Goal: Information Seeking & Learning: Check status

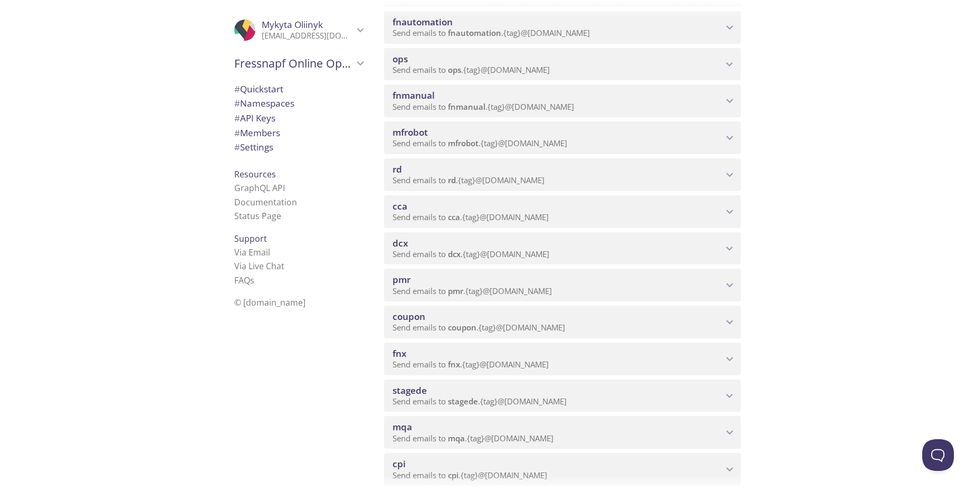
scroll to position [253, 0]
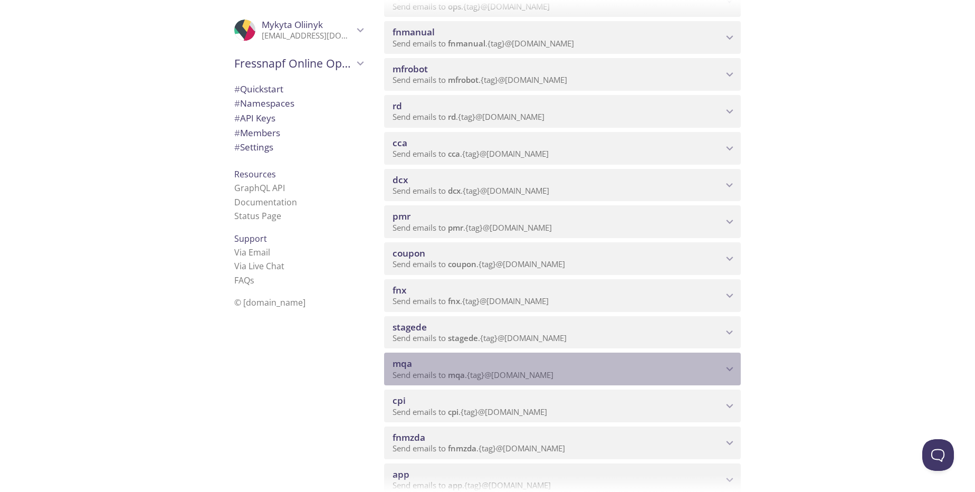
click at [584, 375] on p "Send emails to mqa . {tag} @[DOMAIN_NAME]" at bounding box center [558, 375] width 330 height 11
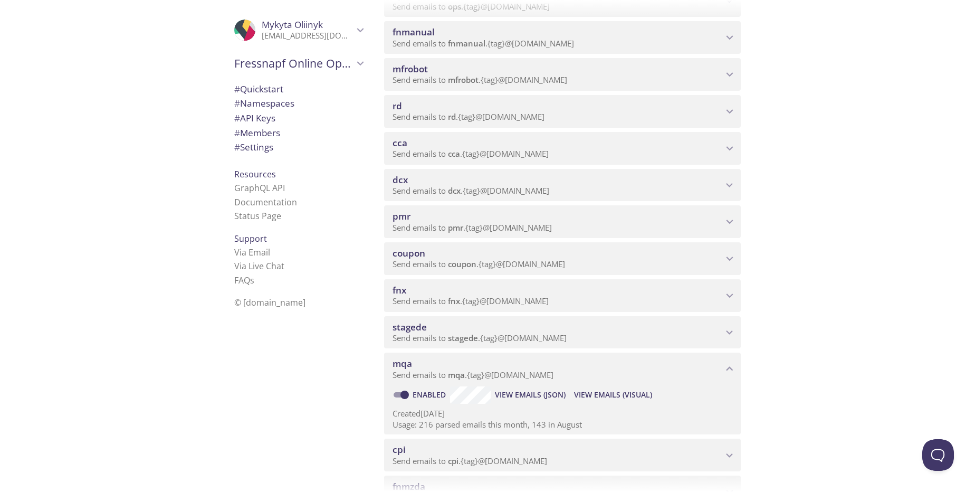
click at [623, 395] on span "View Emails (Visual)" at bounding box center [613, 394] width 78 height 13
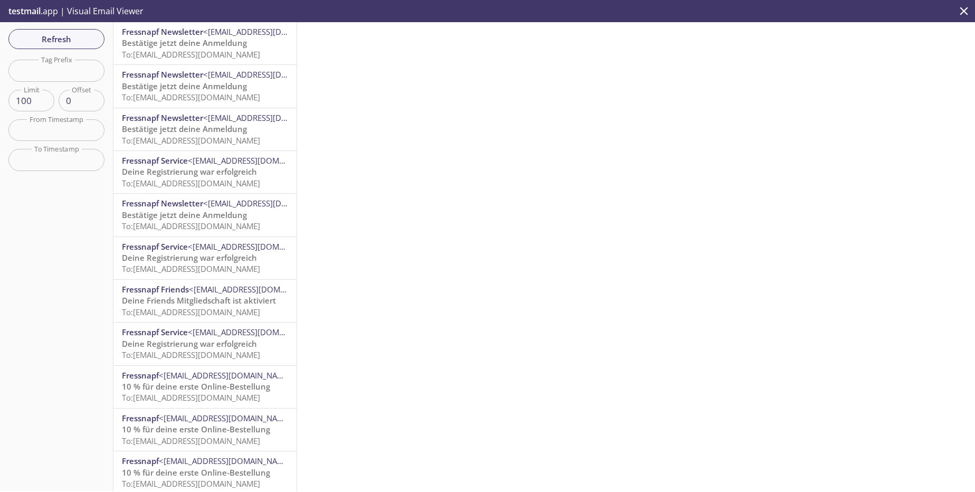
drag, startPoint x: 927, startPoint y: 139, endPoint x: 711, endPoint y: 150, distance: 216.2
click at [927, 139] on div at bounding box center [636, 256] width 678 height 469
click at [80, 68] on input "text" at bounding box center [56, 71] width 96 height 22
paste input "[EMAIL_ADDRESS][DOMAIN_NAME]"
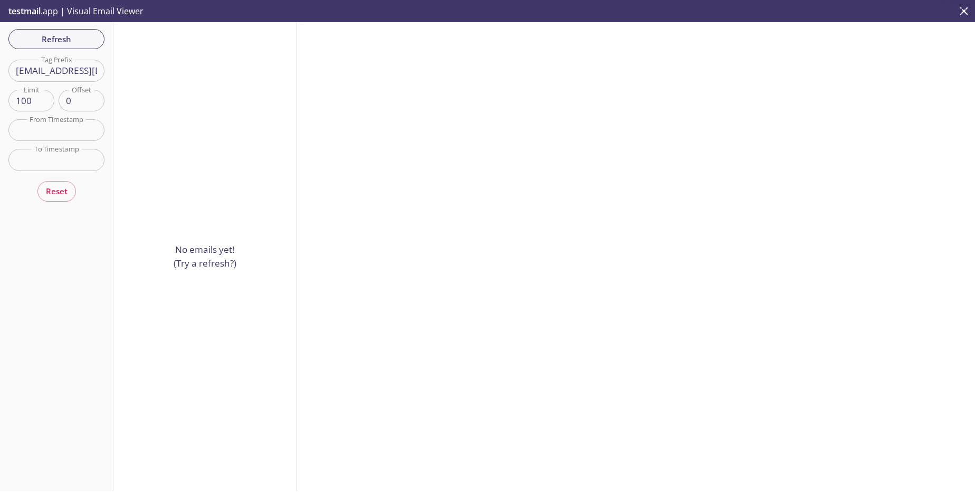
click at [78, 72] on input "[EMAIL_ADDRESS][DOMAIN_NAME]" at bounding box center [56, 71] width 96 height 22
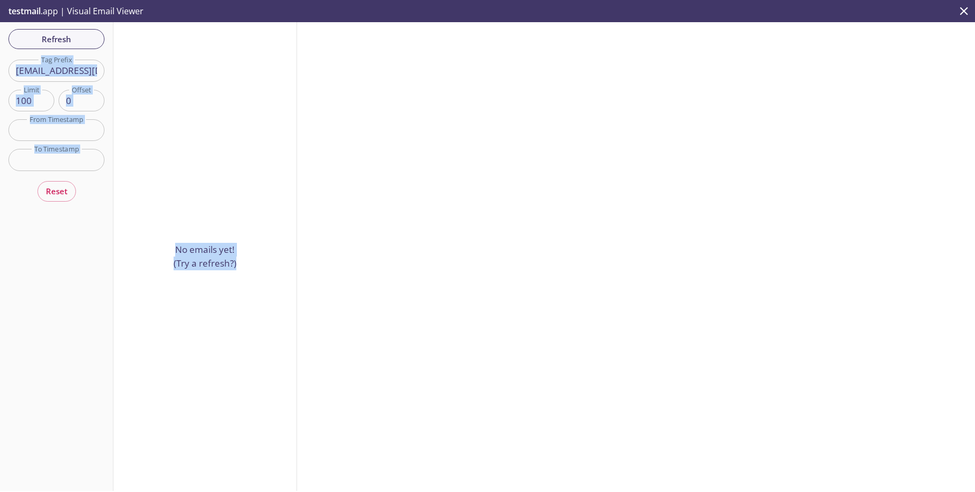
click at [69, 72] on input "[EMAIL_ADDRESS][DOMAIN_NAME]" at bounding box center [56, 71] width 96 height 22
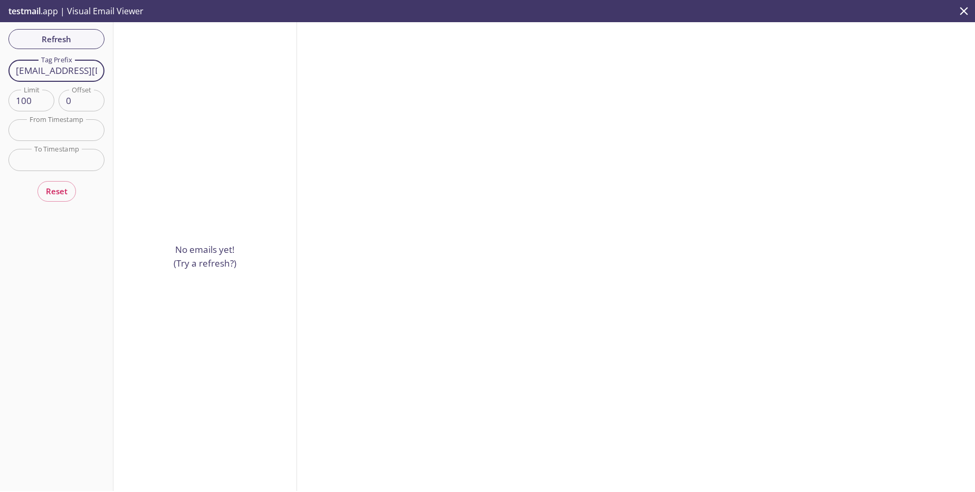
scroll to position [0, 108]
drag, startPoint x: 89, startPoint y: 72, endPoint x: 332, endPoint y: 75, distance: 242.8
click at [332, 75] on div "Refresh Filters Tag Prefix [EMAIL_ADDRESS][DOMAIN_NAME] Tag Prefix Limit 100 Li…" at bounding box center [487, 256] width 975 height 469
drag, startPoint x: 43, startPoint y: 72, endPoint x: 7, endPoint y: 72, distance: 35.9
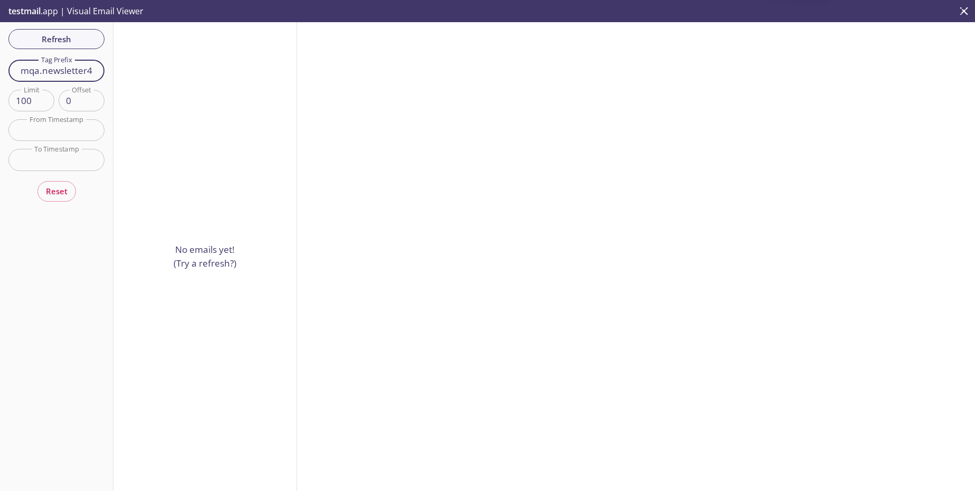
click at [2, 73] on div "Refresh Filters Tag Prefix mqa.newsletter4 Tag Prefix Limit 100 Limit Offset 0 …" at bounding box center [56, 256] width 113 height 469
click at [91, 75] on input "newsletter4" at bounding box center [56, 71] width 96 height 22
type input "n"
click at [96, 46] on button "Refresh" at bounding box center [56, 39] width 96 height 20
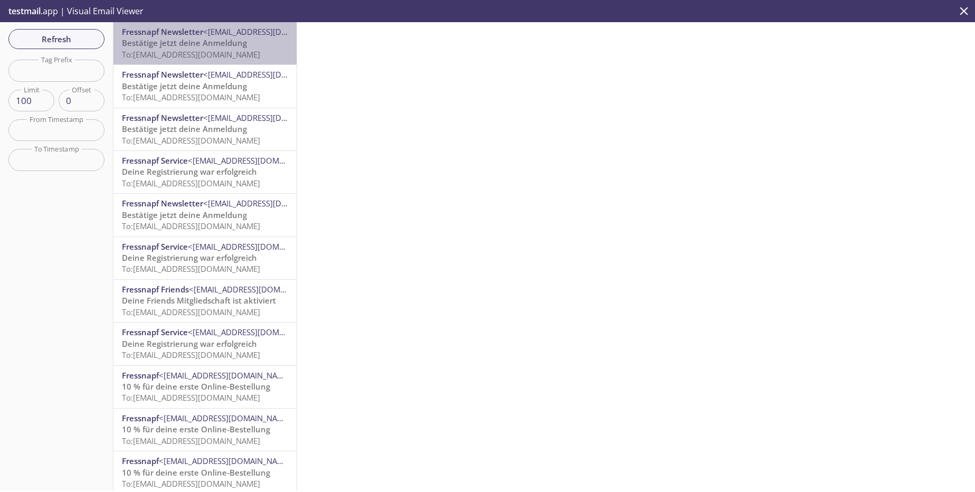
click at [257, 58] on span "To: [EMAIL_ADDRESS][DOMAIN_NAME]" at bounding box center [191, 54] width 138 height 11
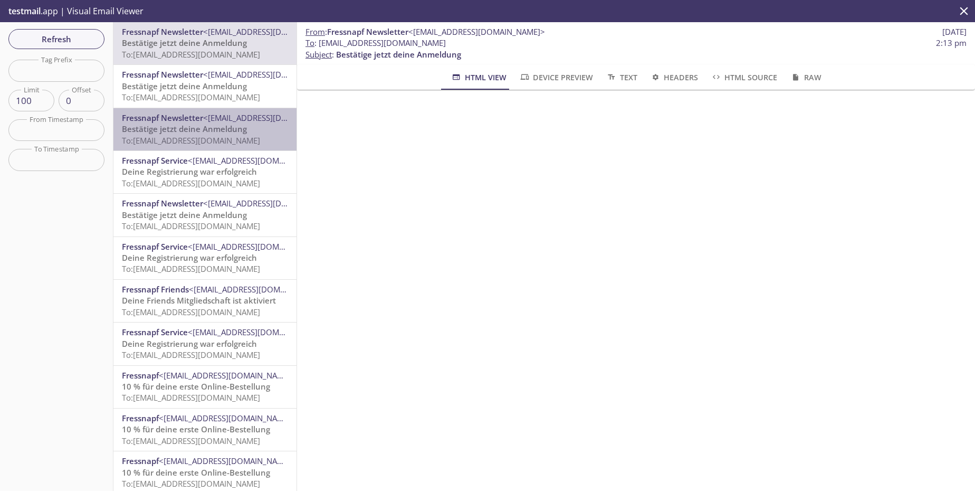
click at [258, 143] on span "To: [EMAIL_ADDRESS][DOMAIN_NAME]" at bounding box center [191, 140] width 138 height 11
